Goal: Task Accomplishment & Management: Use online tool/utility

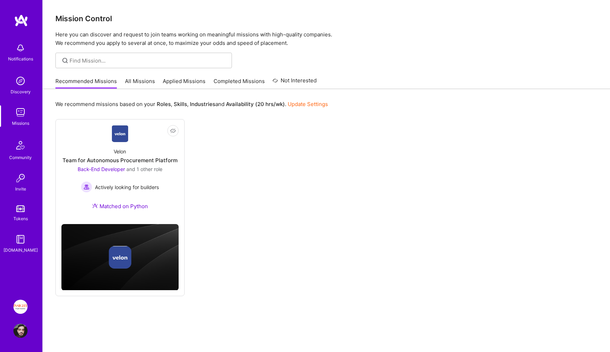
click at [179, 77] on link "Applied Missions" at bounding box center [184, 83] width 43 height 12
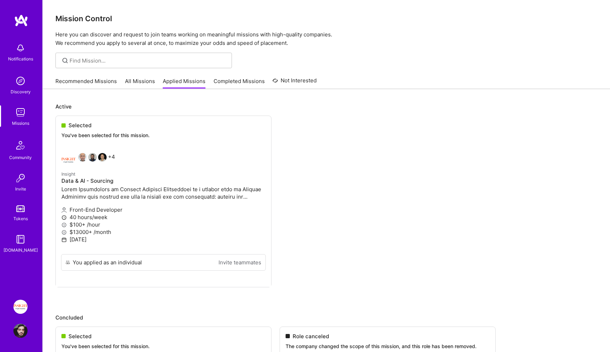
click at [146, 82] on link "All Missions" at bounding box center [140, 83] width 30 height 12
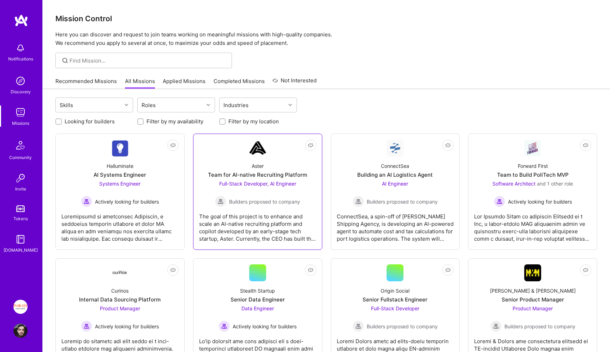
click at [262, 170] on div "Aster Team for AI-native Recruiting Platform Full-Stack Developer, AI Engineer …" at bounding box center [257, 181] width 117 height 51
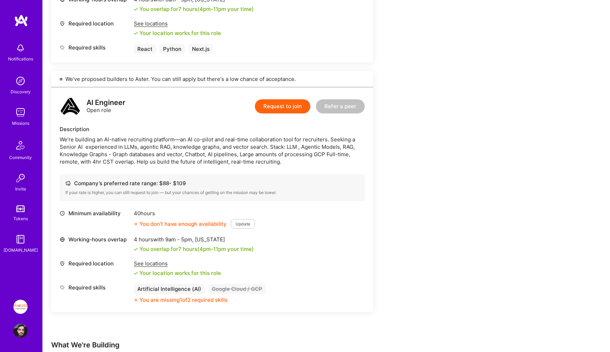
scroll to position [343, 0]
